Goal: Entertainment & Leisure: Consume media (video, audio)

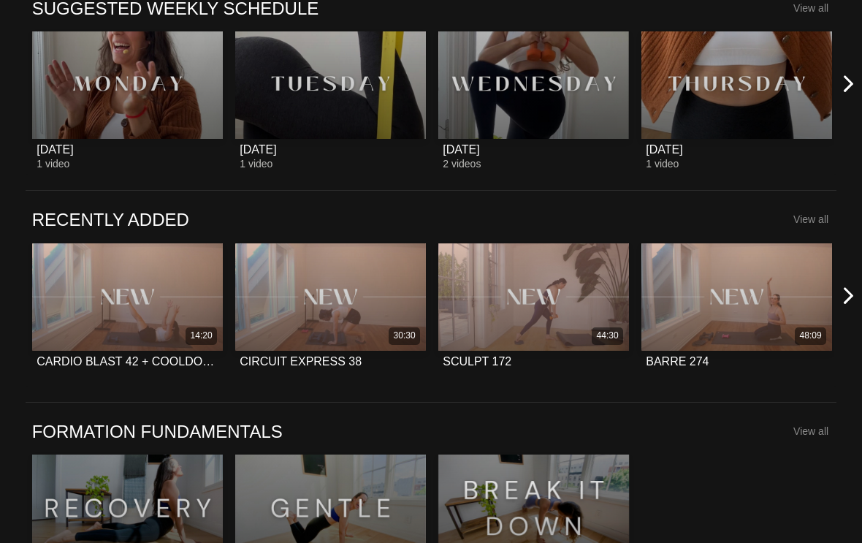
scroll to position [596, 0]
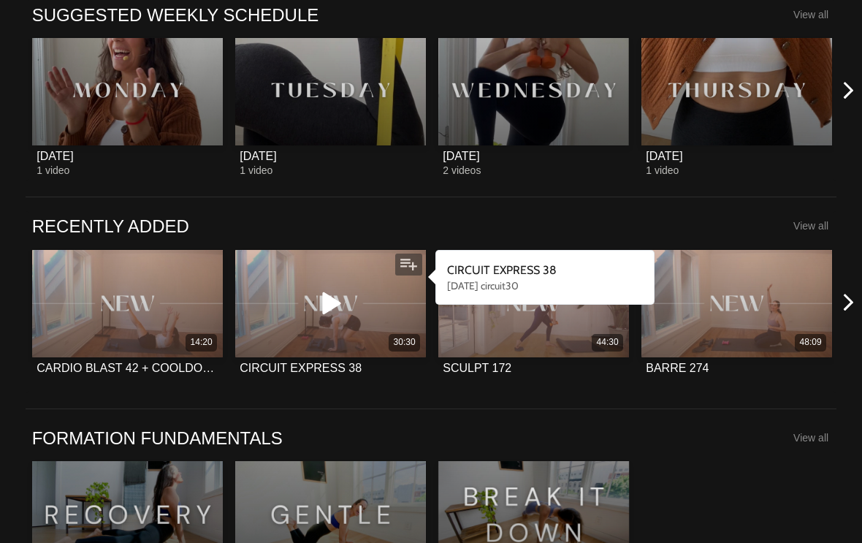
click at [343, 301] on icon at bounding box center [330, 304] width 44 height 26
